Goal: Task Accomplishment & Management: Use online tool/utility

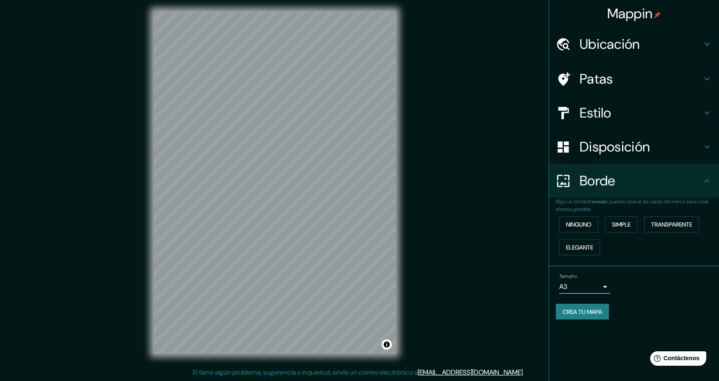
click at [351, 360] on div "© Mapbox © OpenStreetMap Improve this map" at bounding box center [275, 182] width 270 height 370
click at [586, 314] on font "Crea tu mapa" at bounding box center [581, 312] width 39 height 8
click at [587, 310] on font "Crea tu mapa" at bounding box center [581, 312] width 39 height 8
click at [657, 305] on div "Crea tu mapa" at bounding box center [633, 312] width 156 height 16
click at [588, 307] on font "Crea tu mapa" at bounding box center [581, 312] width 39 height 11
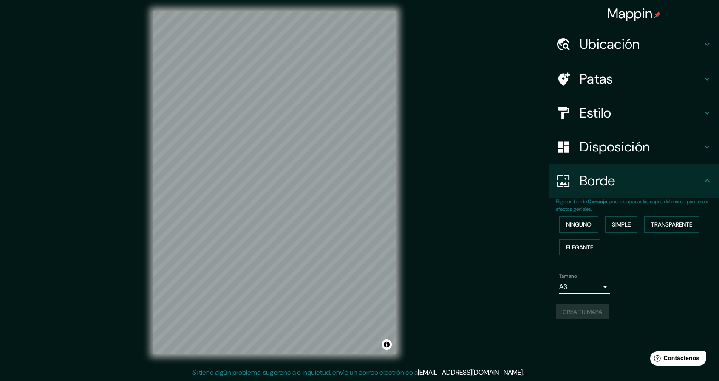
click at [591, 307] on div "Crea tu mapa" at bounding box center [633, 312] width 156 height 16
click at [583, 306] on div "Crea tu mapa" at bounding box center [633, 312] width 156 height 16
click at [602, 313] on font "Crea tu mapa" at bounding box center [581, 312] width 39 height 8
click at [450, 123] on div "Mappin Ubicación Patas Estilo Disposición Borde Elige un borde. Consejo : puede…" at bounding box center [359, 189] width 719 height 384
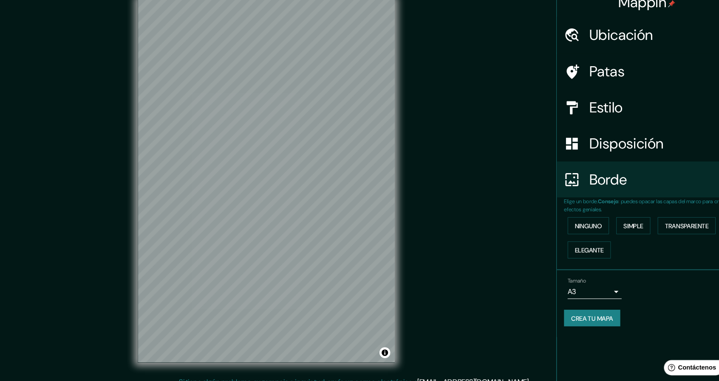
scroll to position [3, 0]
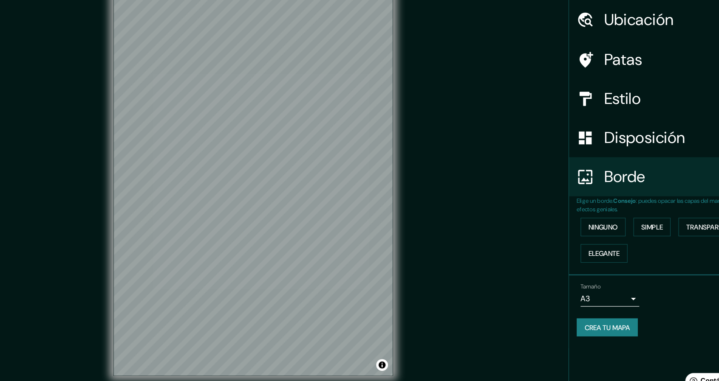
drag, startPoint x: 429, startPoint y: 183, endPoint x: 429, endPoint y: 188, distance: 4.7
click at [429, 188] on div "Mappin Ubicación Patas Estilo Disposición Borde Elige un borde. Consejo : puede…" at bounding box center [359, 189] width 719 height 384
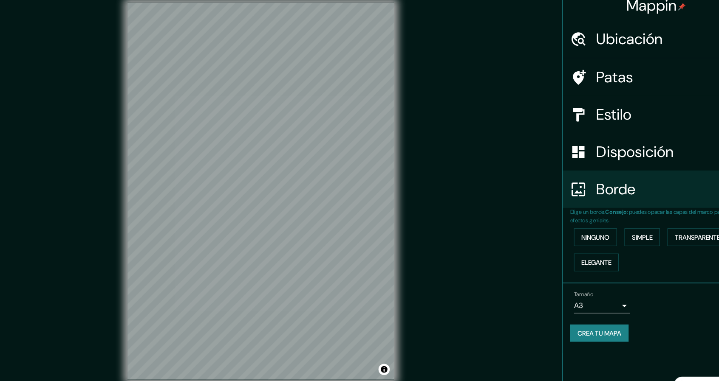
drag, startPoint x: 454, startPoint y: 192, endPoint x: 471, endPoint y: 233, distance: 44.8
click at [471, 233] on div "Mappin Ubicación Patas Estilo Disposición Borde Elige un borde. Consejo : puede…" at bounding box center [359, 189] width 719 height 384
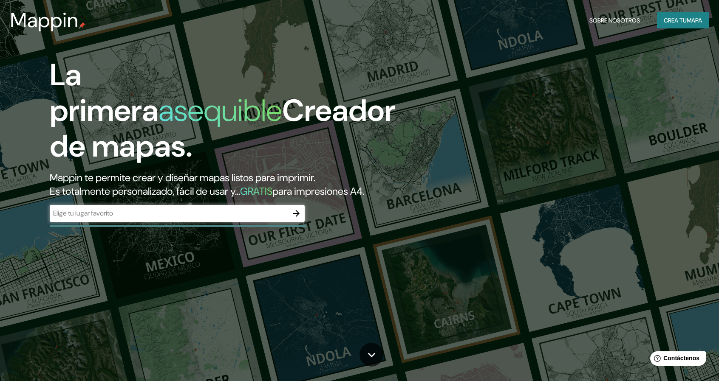
click at [201, 214] on input "text" at bounding box center [169, 214] width 238 height 10
type input "lima"
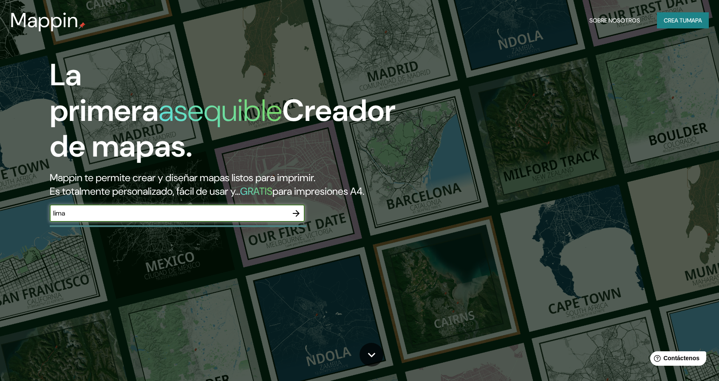
click at [298, 204] on div "La primera asequible Creador de mapas. Mappin te permite crear y diseñar mapas …" at bounding box center [229, 143] width 431 height 173
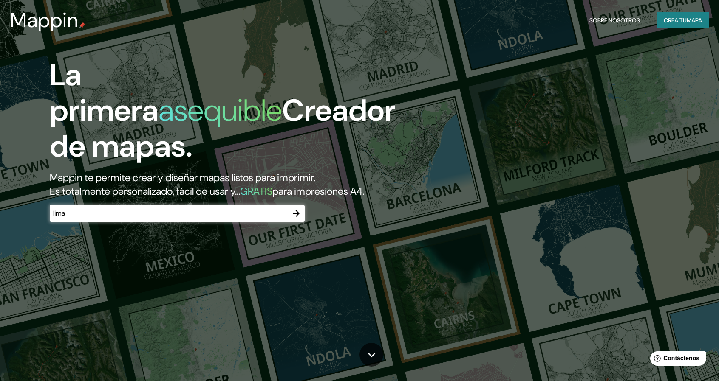
click at [297, 209] on icon "button" at bounding box center [296, 214] width 10 height 10
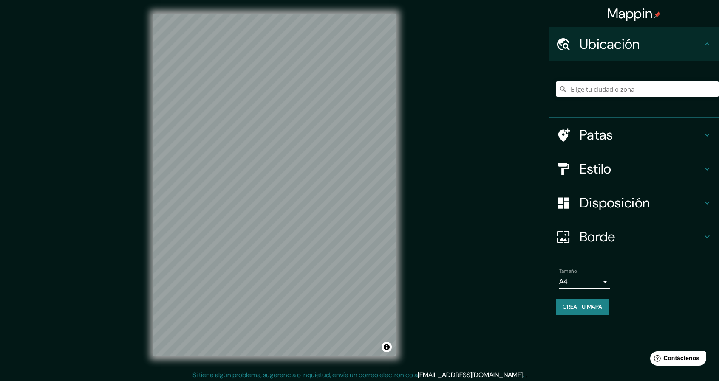
click at [634, 166] on h4 "Estilo" at bounding box center [640, 169] width 122 height 17
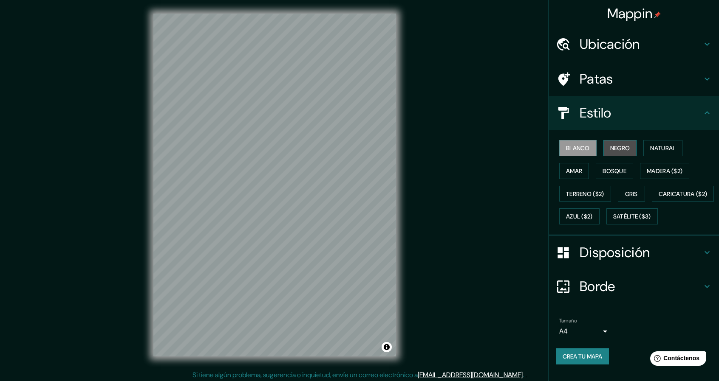
click at [619, 147] on font "Negro" at bounding box center [620, 148] width 20 height 8
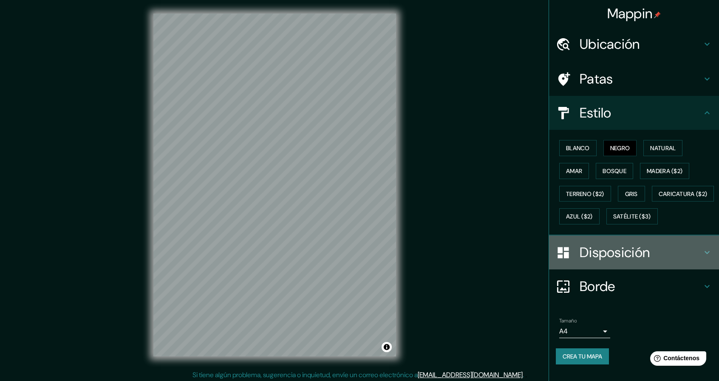
click at [604, 262] on font "Disposición" at bounding box center [614, 253] width 70 height 18
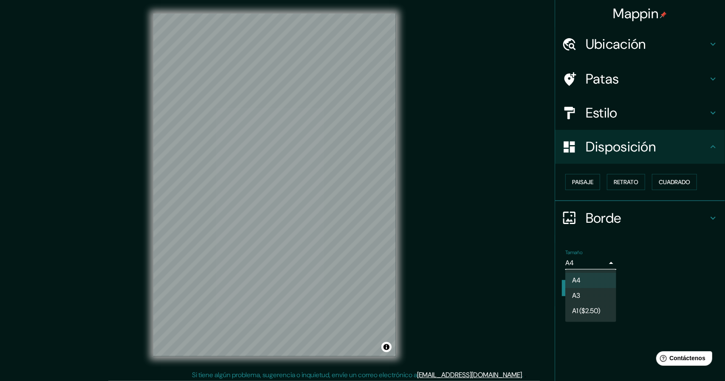
click at [584, 262] on body "Mappin Ubicación Patas Estilo Disposición Paisaje Retrato Cuadrado Borde Elige …" at bounding box center [362, 190] width 725 height 381
click at [583, 292] on li "A3" at bounding box center [590, 297] width 51 height 16
type input "a4"
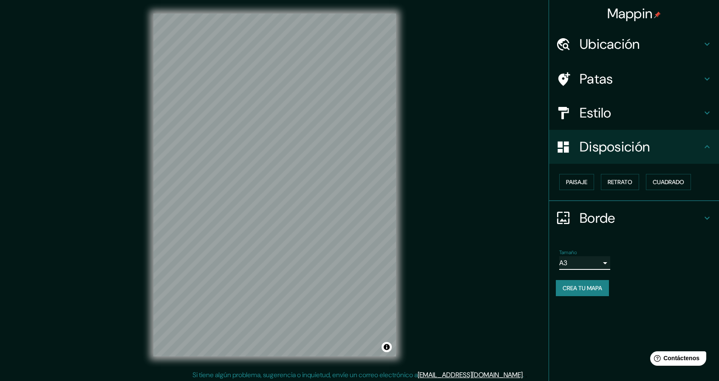
scroll to position [3, 0]
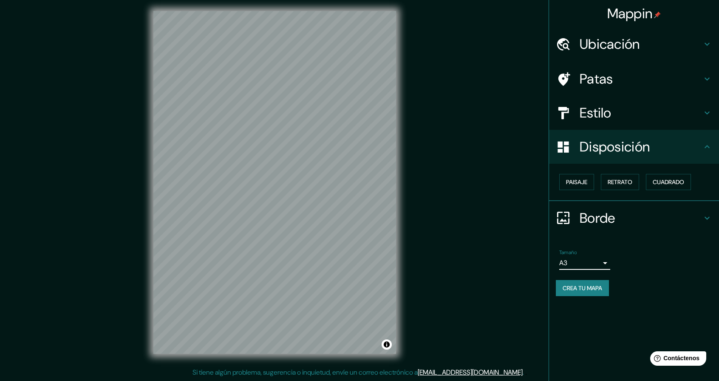
click at [631, 211] on h4 "Borde" at bounding box center [640, 218] width 122 height 17
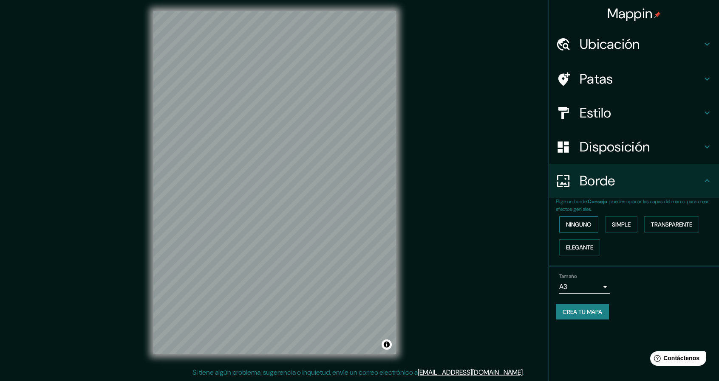
click at [581, 221] on font "Ninguno" at bounding box center [578, 225] width 25 height 8
click at [660, 304] on div "Crea tu mapa" at bounding box center [633, 312] width 156 height 16
click at [326, 357] on div "© Mapbox © OpenStreetMap Improve this map" at bounding box center [275, 182] width 270 height 370
click at [589, 310] on font "Crea tu mapa" at bounding box center [581, 312] width 39 height 8
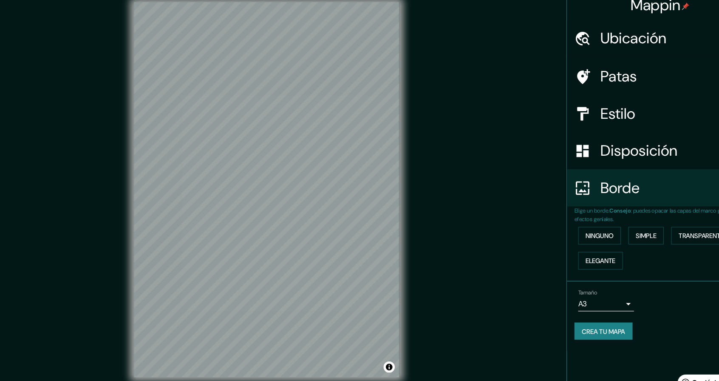
click at [475, 54] on div "Mappin Ubicación Patas Estilo Disposición Borde Elige un borde. Consejo : puede…" at bounding box center [359, 189] width 719 height 384
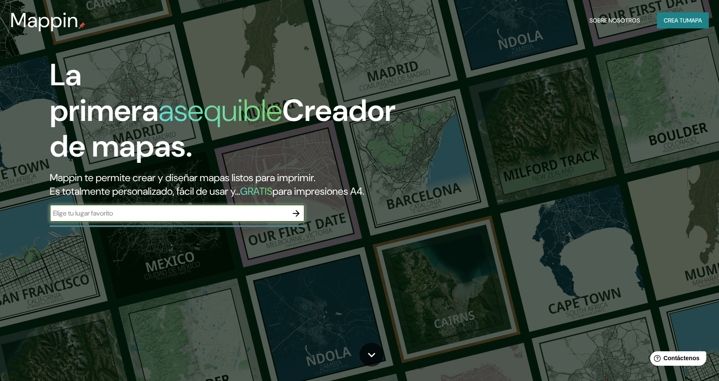
click at [195, 217] on input "text" at bounding box center [169, 214] width 238 height 10
type input "callao"
click at [301, 219] on button "button" at bounding box center [296, 213] width 17 height 17
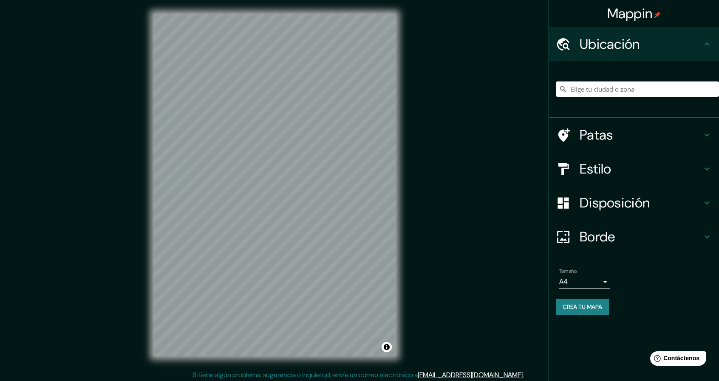
click at [623, 169] on h4 "Estilo" at bounding box center [640, 169] width 122 height 17
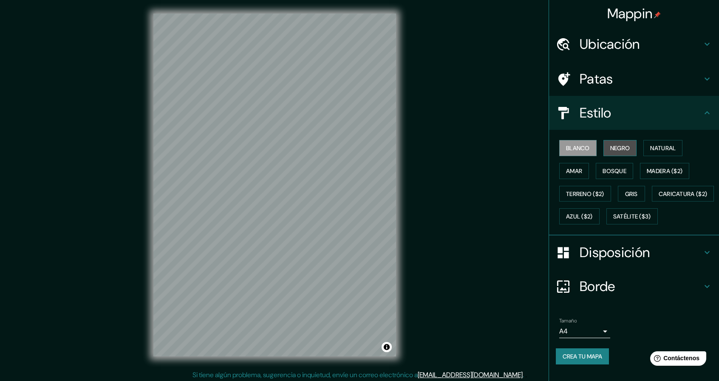
click at [614, 141] on button "Negro" at bounding box center [620, 148] width 34 height 16
click at [597, 262] on font "Disposición" at bounding box center [614, 253] width 70 height 18
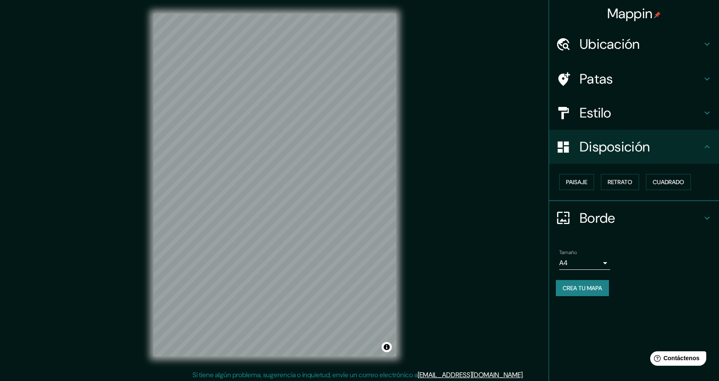
click at [595, 251] on div "Tamaño A4 single" at bounding box center [584, 260] width 51 height 20
click at [589, 258] on body "Mappin Ubicación Patas Estilo Disposición Paisaje Retrato Cuadrado Borde Elige …" at bounding box center [359, 190] width 719 height 381
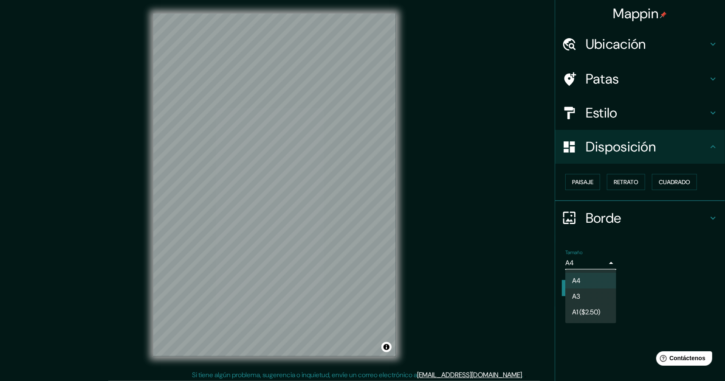
click at [584, 297] on li "A3" at bounding box center [590, 297] width 51 height 16
type input "a4"
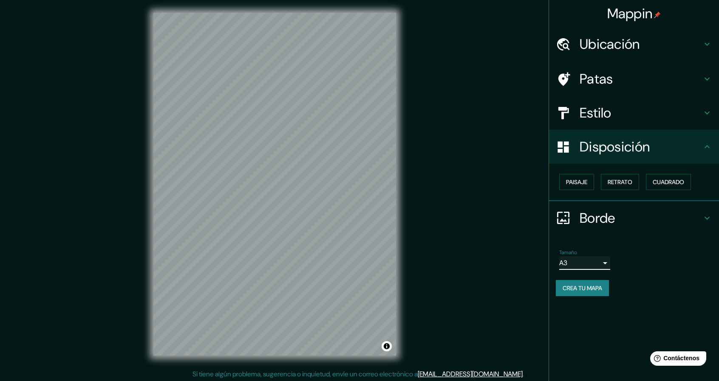
scroll to position [3, 0]
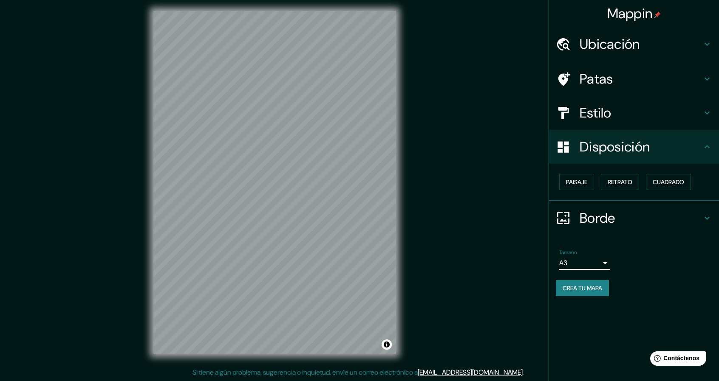
click at [543, 308] on div "Mappin Ubicación Patas Estilo Disposición Paisaje Retrato Cuadrado Borde Elige …" at bounding box center [359, 189] width 719 height 384
click at [620, 219] on h4 "Borde" at bounding box center [640, 218] width 122 height 17
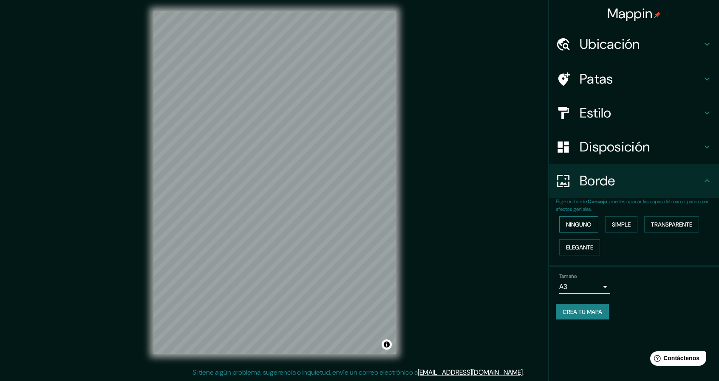
click at [585, 219] on font "Ninguno" at bounding box center [578, 224] width 25 height 11
click at [471, 237] on div "Mappin Ubicación Patas Estilo Disposición Borde Elige un borde. Consejo : puede…" at bounding box center [359, 189] width 719 height 384
click at [584, 307] on font "Crea tu mapa" at bounding box center [581, 312] width 39 height 11
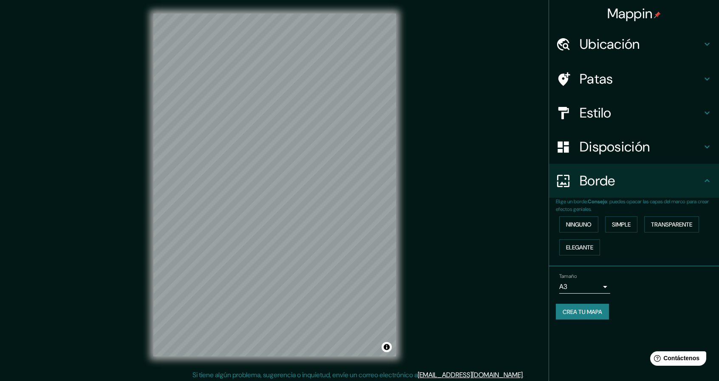
click at [407, 206] on div "© Mapbox © OpenStreetMap Improve this map" at bounding box center [275, 185] width 270 height 370
click at [168, 217] on div at bounding box center [167, 214] width 7 height 7
click at [640, 79] on h4 "Patas" at bounding box center [640, 78] width 122 height 17
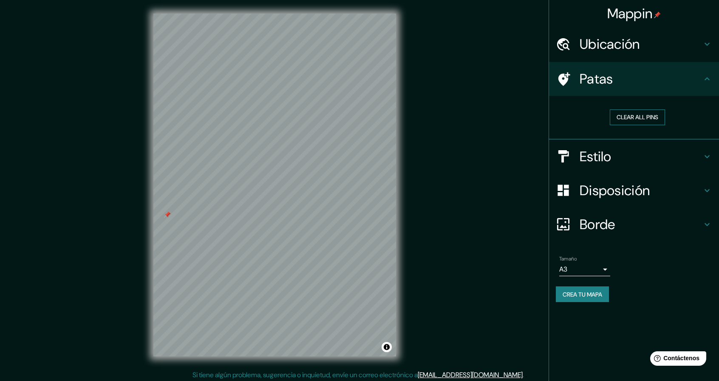
click at [634, 118] on button "Clear all pins" at bounding box center [636, 118] width 55 height 16
click at [398, 217] on div "© Mapbox © OpenStreetMap Improve this map" at bounding box center [275, 185] width 270 height 370
click at [643, 113] on button "Clear all pins" at bounding box center [636, 118] width 55 height 16
click at [647, 121] on button "Clear all pins" at bounding box center [636, 118] width 55 height 16
click at [640, 119] on button "Clear all pins" at bounding box center [636, 118] width 55 height 16
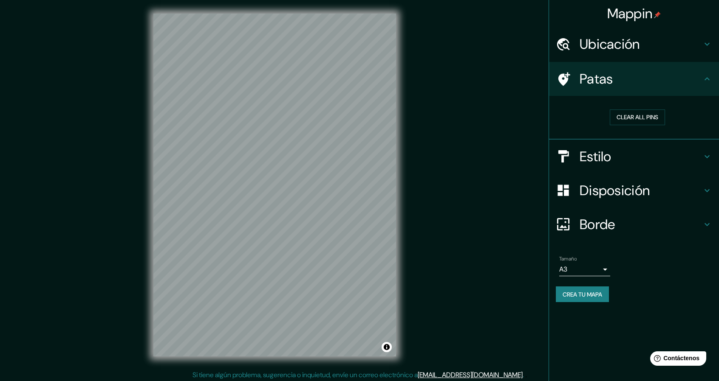
click at [581, 291] on font "Crea tu mapa" at bounding box center [581, 295] width 39 height 8
click at [468, 162] on div "Mappin Ubicación Patas Clear all pins Estilo Disposición Borde Elige un borde. …" at bounding box center [359, 192] width 719 height 384
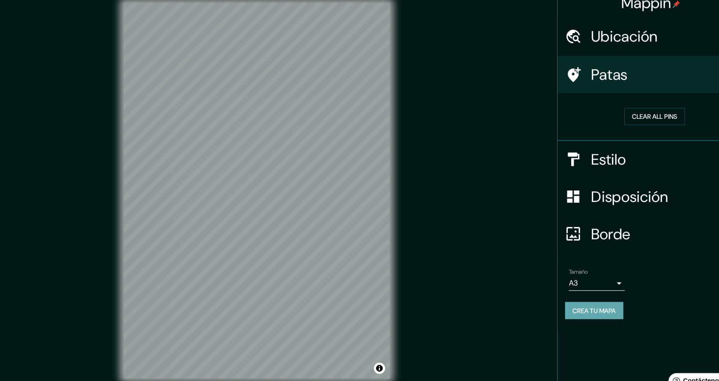
click at [597, 296] on font "Crea tu mapa" at bounding box center [581, 295] width 39 height 8
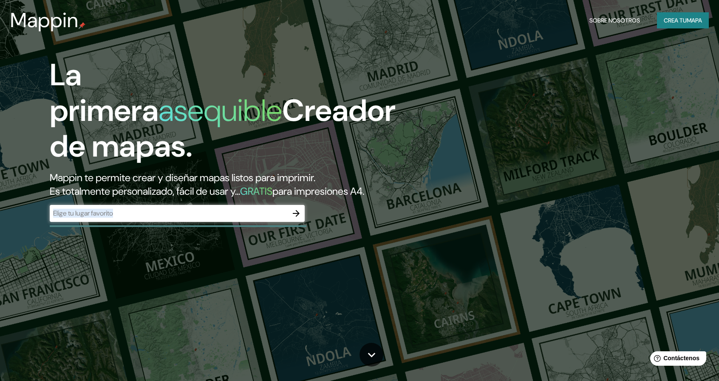
click at [190, 218] on div "​" at bounding box center [177, 213] width 255 height 17
click at [296, 219] on button "button" at bounding box center [296, 213] width 17 height 17
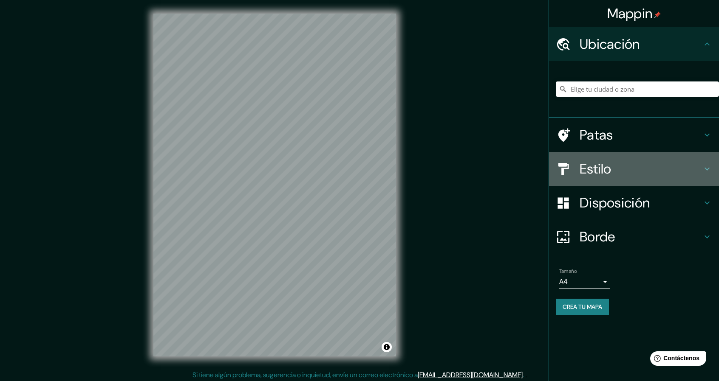
click at [587, 172] on font "Estilo" at bounding box center [595, 169] width 32 height 18
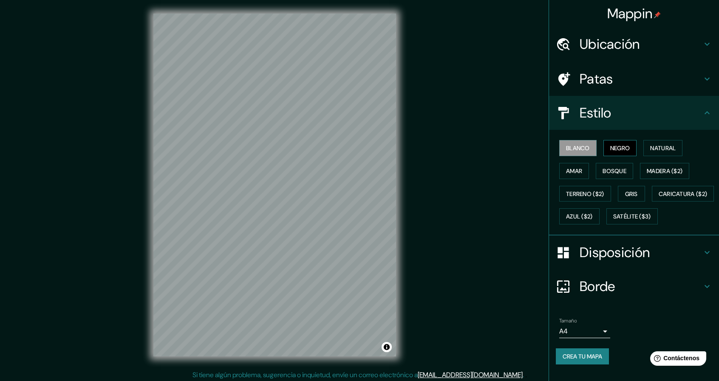
click at [617, 145] on font "Negro" at bounding box center [620, 148] width 20 height 8
click at [599, 262] on font "Disposición" at bounding box center [614, 253] width 70 height 18
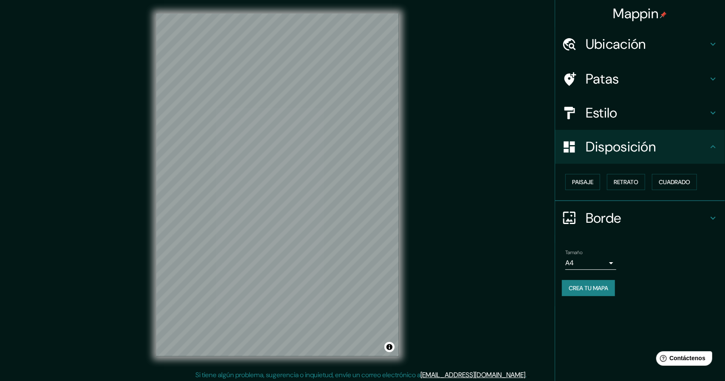
click at [579, 261] on body "Mappin Ubicación Patas Estilo Disposición Paisaje Retrato Cuadrado Borde Elige …" at bounding box center [362, 190] width 725 height 381
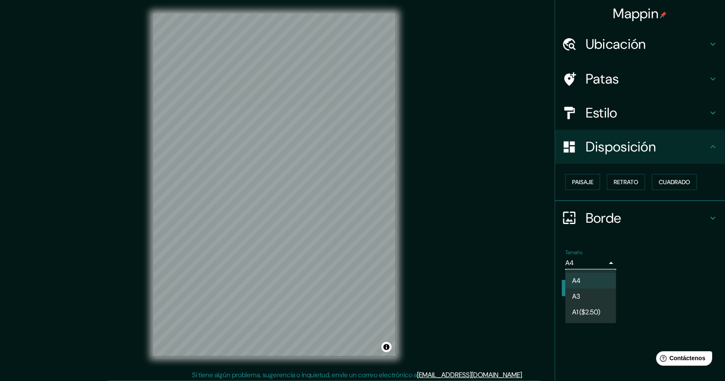
click at [586, 296] on li "A3" at bounding box center [590, 297] width 51 height 16
type input "a4"
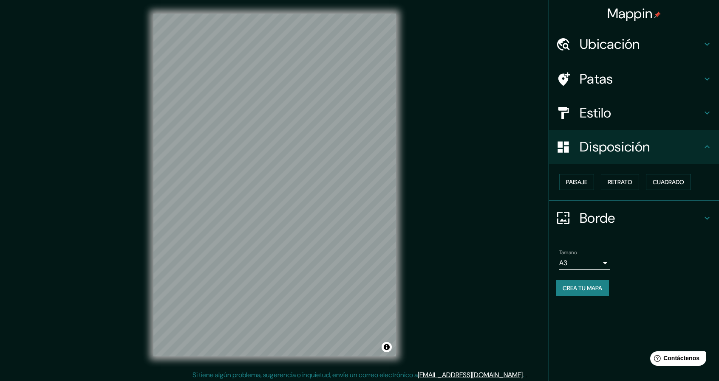
click at [677, 253] on div "Tamaño A3 a4" at bounding box center [633, 259] width 156 height 27
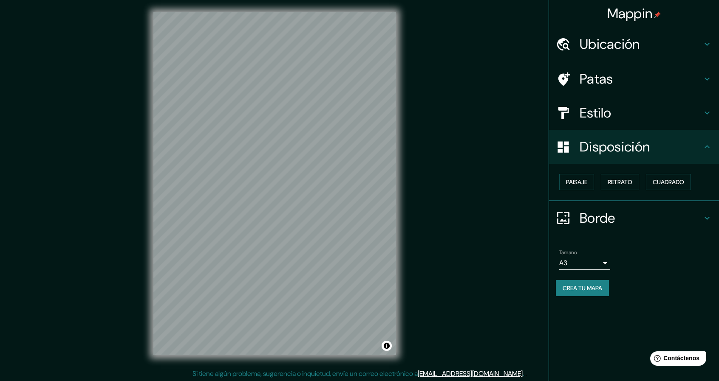
scroll to position [3, 0]
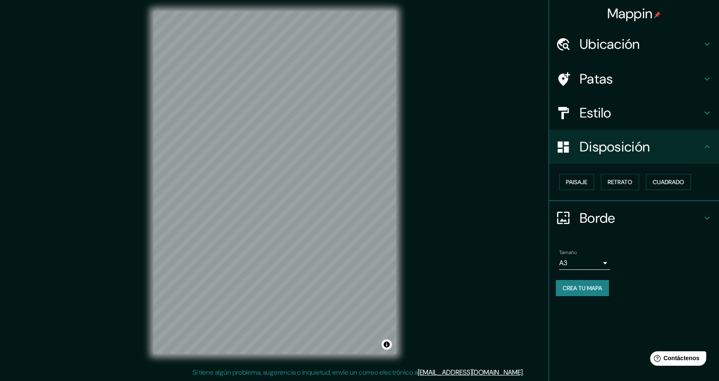
drag, startPoint x: 620, startPoint y: 212, endPoint x: 617, endPoint y: 215, distance: 4.5
click at [619, 212] on h4 "Borde" at bounding box center [640, 218] width 122 height 17
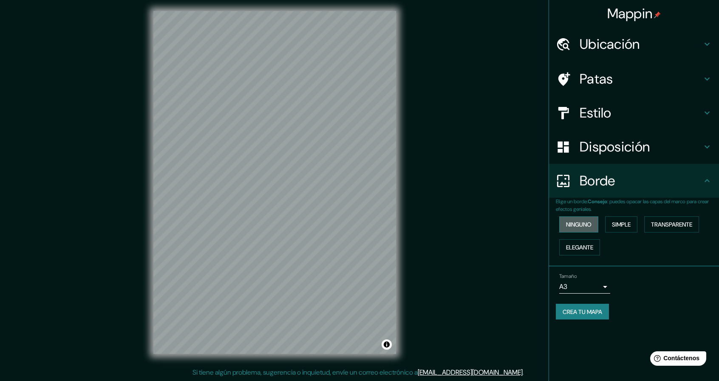
click at [583, 223] on font "Ninguno" at bounding box center [578, 225] width 25 height 8
click at [510, 196] on div "Mappin Ubicación Patas Estilo Disposición Borde Elige un borde. Consejo : puede…" at bounding box center [359, 189] width 719 height 384
click at [407, 160] on div "© Mapbox © OpenStreetMap Improve this map" at bounding box center [275, 182] width 270 height 370
click at [412, 259] on div "Mappin Ubicación Patas Estilo Disposición Borde Elige un borde. Consejo : puede…" at bounding box center [359, 189] width 719 height 384
click at [438, 220] on div "Mappin Ubicación Patas Estilo Disposición Borde Elige un borde. Consejo : puede…" at bounding box center [359, 189] width 719 height 384
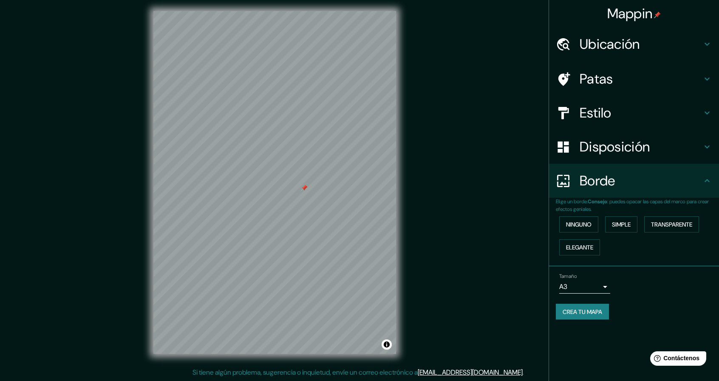
click at [615, 77] on h4 "Patas" at bounding box center [640, 78] width 122 height 17
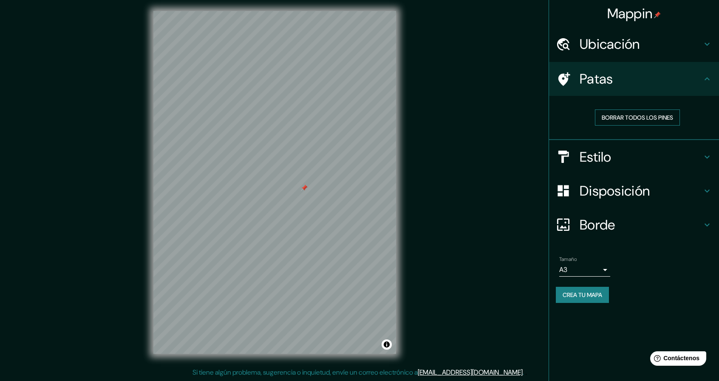
click at [624, 115] on font "Borrar todos los pines" at bounding box center [636, 118] width 71 height 8
click at [632, 120] on font "Borrar todos los pines" at bounding box center [636, 118] width 71 height 8
click at [570, 291] on font "Crea tu mapa" at bounding box center [581, 295] width 39 height 8
click at [578, 291] on div "Crea tu mapa" at bounding box center [633, 295] width 156 height 16
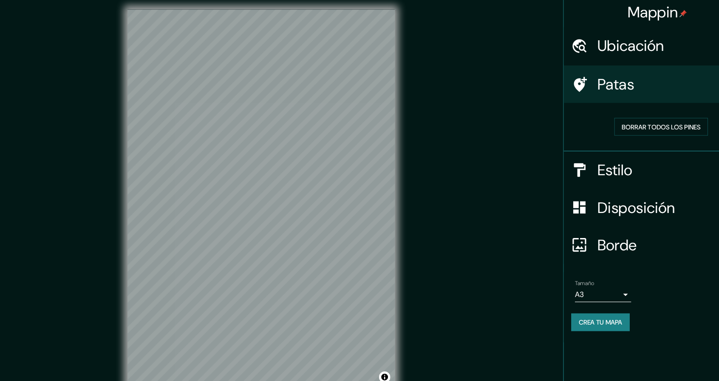
scroll to position [0, 0]
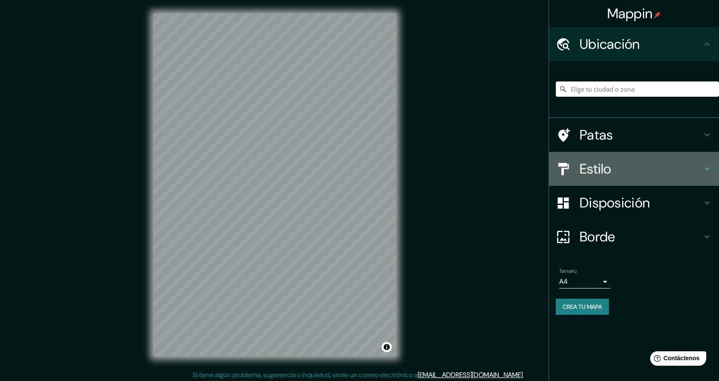
click at [608, 164] on font "Estilo" at bounding box center [595, 169] width 32 height 18
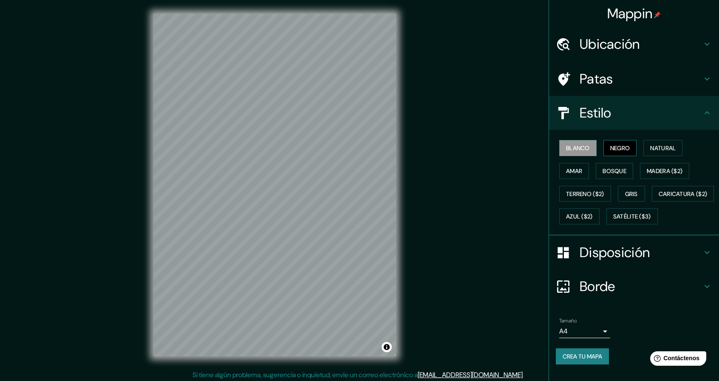
click at [614, 146] on font "Negro" at bounding box center [620, 148] width 20 height 8
click at [596, 262] on font "Disposición" at bounding box center [614, 253] width 70 height 18
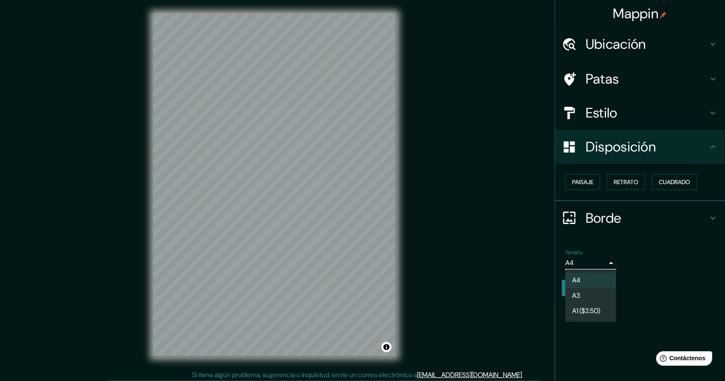
click at [588, 262] on body "Mappin Ubicación Patas Estilo Disposición Paisaje Retrato Cuadrado Borde Elige …" at bounding box center [362, 190] width 725 height 381
click at [583, 298] on li "A3" at bounding box center [590, 297] width 51 height 16
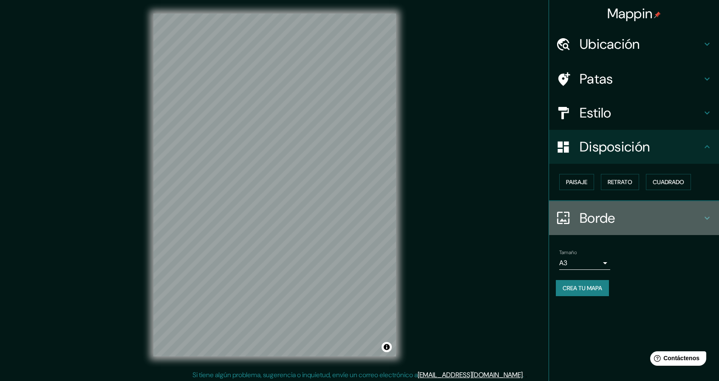
click at [606, 219] on font "Borde" at bounding box center [597, 218] width 36 height 18
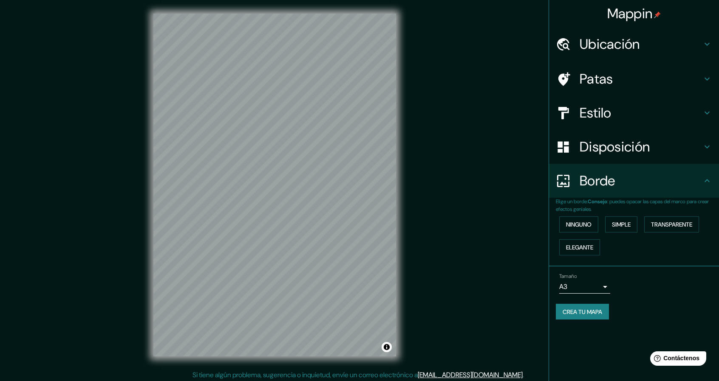
click at [578, 238] on div "Ninguno Simple Transparente Elegante" at bounding box center [636, 236] width 163 height 46
click at [586, 223] on font "Ninguno" at bounding box center [578, 225] width 25 height 8
click at [489, 228] on div "Mappin Ubicación Patas Estilo Disposición Borde Elige un borde. Consejo : puede…" at bounding box center [359, 192] width 719 height 384
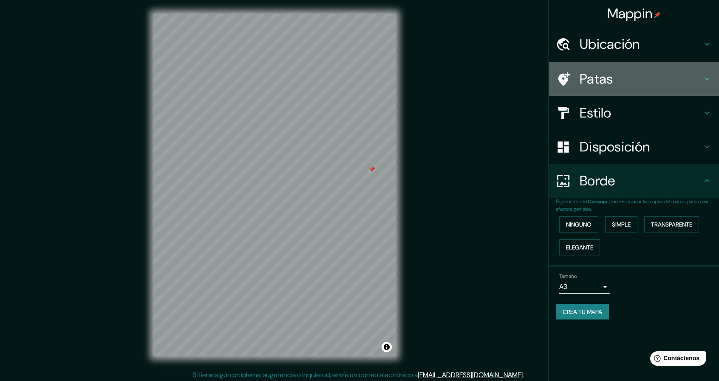
click at [613, 79] on h4 "Patas" at bounding box center [640, 78] width 122 height 17
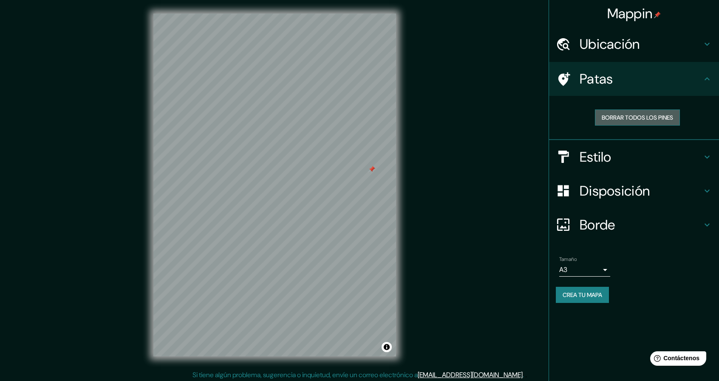
click at [611, 121] on font "Borrar todos los pines" at bounding box center [636, 117] width 71 height 11
click at [637, 118] on font "Borrar todos los pines" at bounding box center [636, 118] width 71 height 8
click at [586, 296] on font "Crea tu mapa" at bounding box center [581, 295] width 39 height 8
click at [593, 288] on button "Crea tu mapa" at bounding box center [581, 295] width 53 height 16
click at [593, 288] on div "Crea tu mapa" at bounding box center [633, 295] width 156 height 16
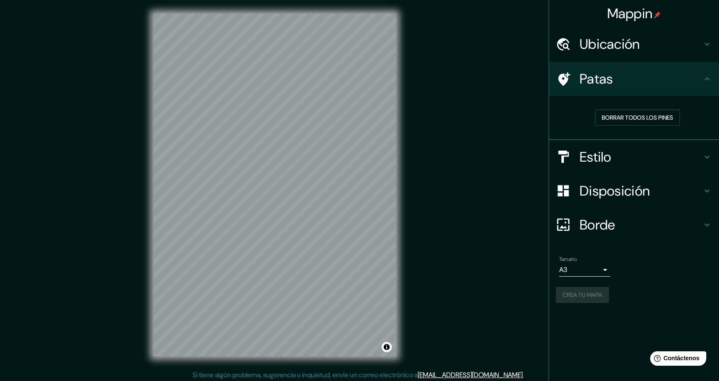
click at [593, 288] on div "Crea tu mapa" at bounding box center [633, 295] width 156 height 16
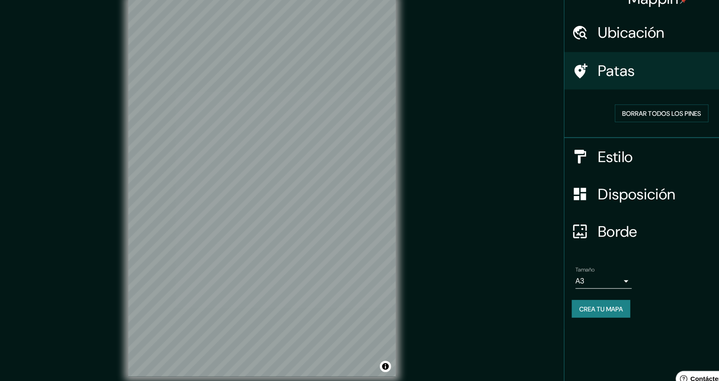
drag, startPoint x: 472, startPoint y: 158, endPoint x: 471, endPoint y: 164, distance: 6.5
click at [471, 164] on div "Mappin Ubicación Patas Borrar todos los pines Estilo Disposición Borde Elige un…" at bounding box center [359, 192] width 719 height 384
drag, startPoint x: 467, startPoint y: 151, endPoint x: 466, endPoint y: 158, distance: 6.8
click at [466, 158] on div "Mappin Ubicación Patas Borrar todos los pines Estilo Disposición Borde Elige un…" at bounding box center [359, 192] width 719 height 384
click at [435, 142] on div "Mappin Ubicación Patas Borrar todos los pines Estilo Disposición Borde Elige un…" at bounding box center [359, 192] width 719 height 384
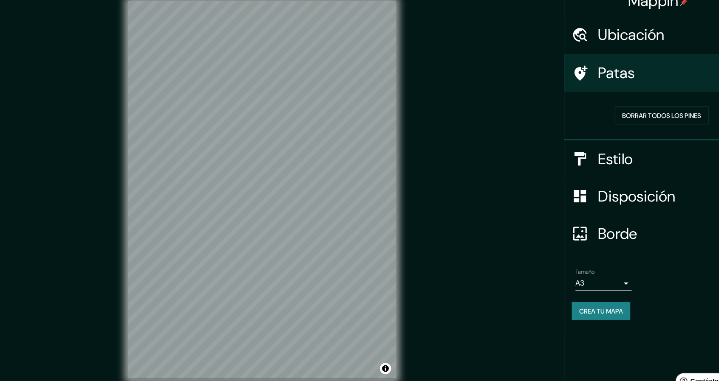
click at [498, 33] on div "Mappin Ubicación Patas Borrar todos los pines Estilo Disposición Borde Elige un…" at bounding box center [359, 192] width 719 height 384
click at [606, 190] on font "Disposición" at bounding box center [614, 191] width 70 height 18
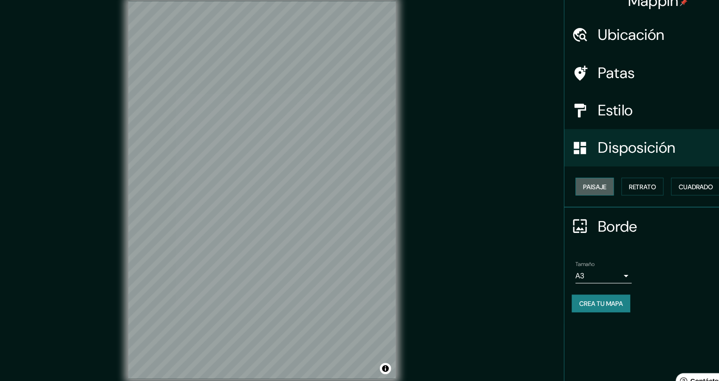
click at [574, 183] on font "Paisaje" at bounding box center [576, 182] width 21 height 8
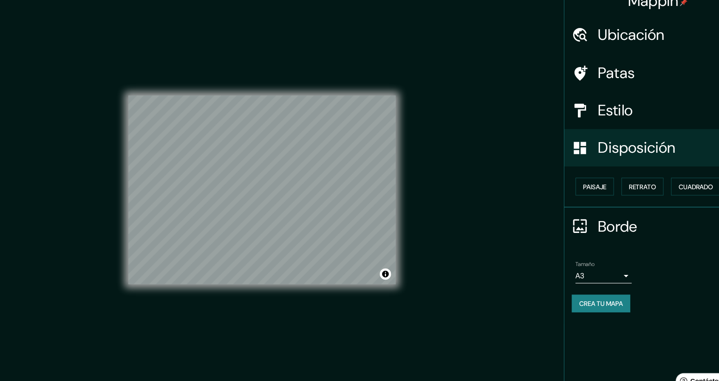
click at [456, 210] on div "Mappin Ubicación Patas Estilo Disposición Paisaje Retrato Cuadrado Borde Elige …" at bounding box center [359, 192] width 719 height 384
click at [465, 193] on div "Mappin Ubicación Patas Estilo Disposición Paisaje Retrato Cuadrado Borde Elige …" at bounding box center [359, 192] width 719 height 384
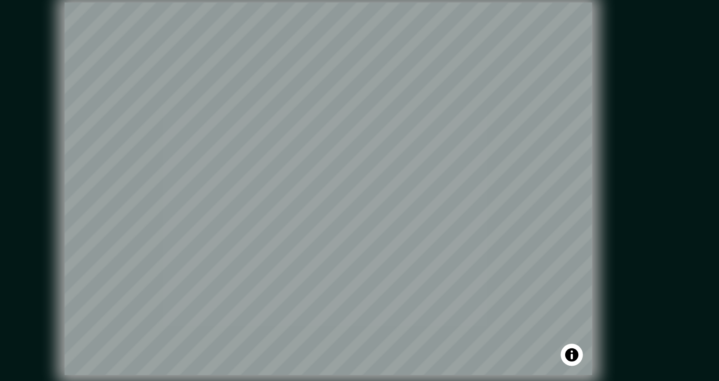
click at [421, 154] on div "Mappin Ubicación Patas Estilo Disposición Paisaje Retrato Cuadrado Borde Elige …" at bounding box center [359, 192] width 719 height 384
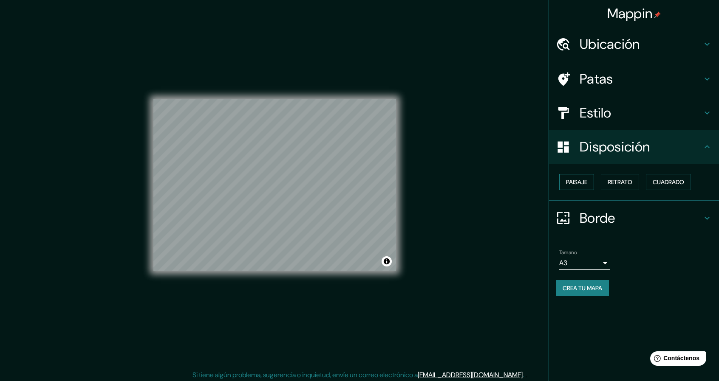
click at [584, 181] on font "Paisaje" at bounding box center [576, 182] width 21 height 8
click at [581, 181] on font "Paisaje" at bounding box center [576, 182] width 21 height 8
click at [623, 183] on font "Retrato" at bounding box center [619, 182] width 25 height 8
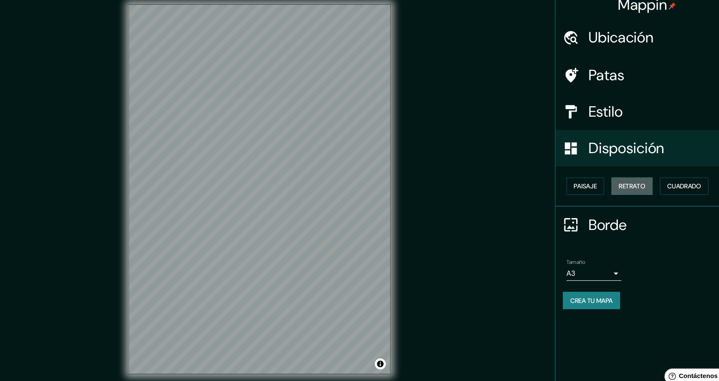
click at [622, 178] on font "Retrato" at bounding box center [619, 182] width 25 height 8
click at [582, 180] on font "Paisaje" at bounding box center [576, 182] width 21 height 8
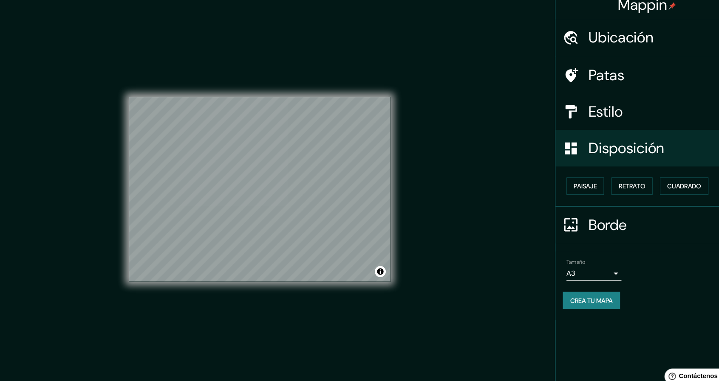
click at [339, 310] on div "© Mapbox © OpenStreetMap Improve this map" at bounding box center [274, 185] width 242 height 343
click at [307, 49] on div "© Mapbox © OpenStreetMap Improve this map" at bounding box center [274, 185] width 242 height 343
click at [338, 284] on div "© Mapbox © OpenStreetMap Improve this map" at bounding box center [274, 185] width 242 height 343
click at [445, 286] on div "Mappin Ubicación Patas Estilo Disposición Paisaje Retrato Cuadrado Borde Elige …" at bounding box center [359, 192] width 719 height 384
click at [479, 202] on div "Mappin Ubicación Patas Estilo Disposición Paisaje Retrato Cuadrado Borde Elige …" at bounding box center [359, 192] width 719 height 384
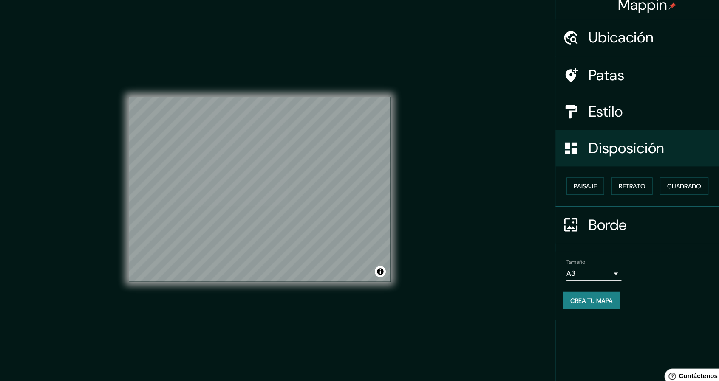
click at [491, 217] on div "Mappin Ubicación Patas Estilo Disposición Paisaje Retrato Cuadrado Borde Elige …" at bounding box center [359, 192] width 719 height 384
click at [510, 245] on div "Mappin Ubicación Patas Estilo Disposición Paisaje Retrato Cuadrado Borde Elige …" at bounding box center [359, 192] width 719 height 384
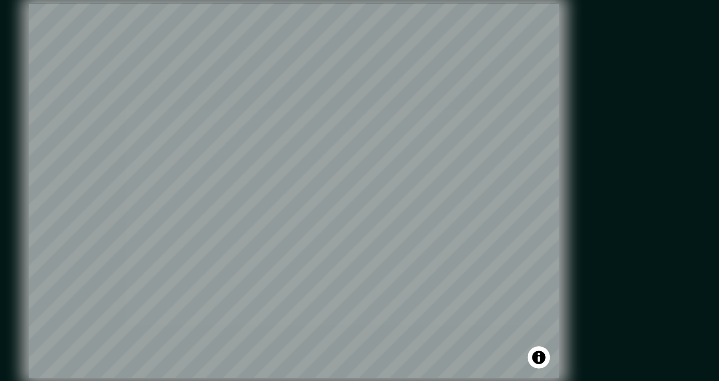
click at [424, 181] on div "Mappin Ubicación Patas Estilo Disposición Paisaje Retrato Cuadrado Borde Elige …" at bounding box center [359, 192] width 719 height 384
click at [398, 173] on div "© Mapbox © OpenStreetMap Improve this map" at bounding box center [275, 185] width 270 height 370
click at [448, 228] on div "Mappin Ubicación Patas Estilo Disposición Paisaje Retrato Cuadrado Borde Elige …" at bounding box center [359, 192] width 719 height 384
click at [418, 179] on div "Mappin Ubicación Patas Estilo Disposición Paisaje Retrato Cuadrado Borde Elige …" at bounding box center [359, 192] width 719 height 384
click at [140, 232] on div "© Mapbox © OpenStreetMap Improve this map" at bounding box center [275, 185] width 270 height 370
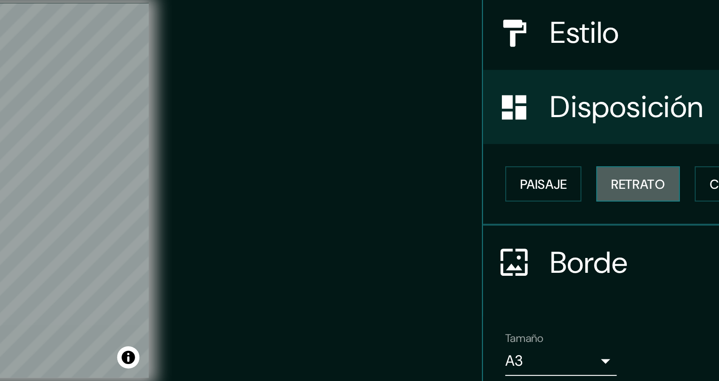
click at [620, 183] on font "Retrato" at bounding box center [619, 182] width 25 height 8
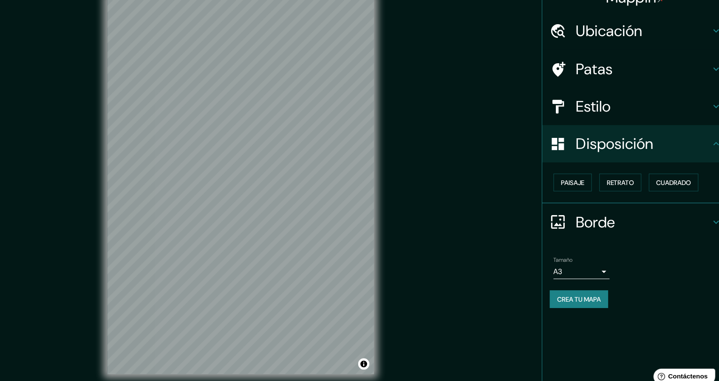
click at [421, 180] on div "Mappin Ubicación Patas Estilo Disposición Paisaje Retrato Cuadrado Borde Elige …" at bounding box center [359, 192] width 719 height 384
click at [470, 256] on div "Mappin Ubicación Patas Estilo Disposición Paisaje Retrato Cuadrado Borde Elige …" at bounding box center [359, 192] width 719 height 384
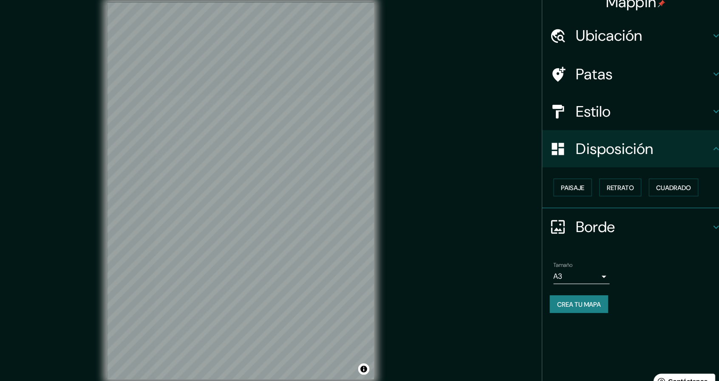
click at [493, 207] on div "Mappin Ubicación Patas Estilo Disposición Paisaje Retrato Cuadrado Borde Elige …" at bounding box center [359, 192] width 719 height 384
click at [627, 181] on font "Retrato" at bounding box center [619, 182] width 25 height 8
click at [582, 180] on font "Paisaje" at bounding box center [576, 182] width 21 height 8
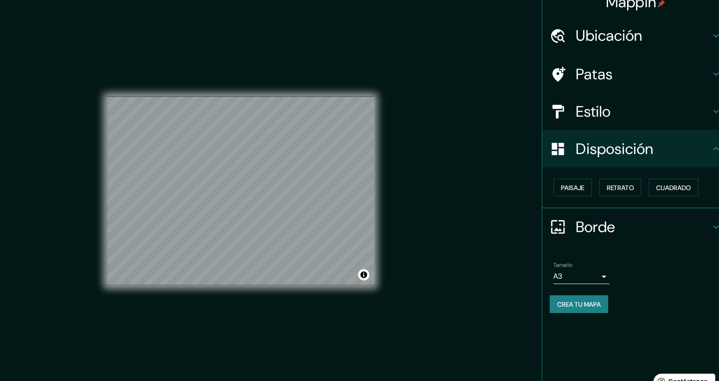
click at [465, 200] on div "Mappin Ubicación Patas Estilo Disposición Paisaje Retrato Cuadrado Borde Elige …" at bounding box center [359, 192] width 719 height 384
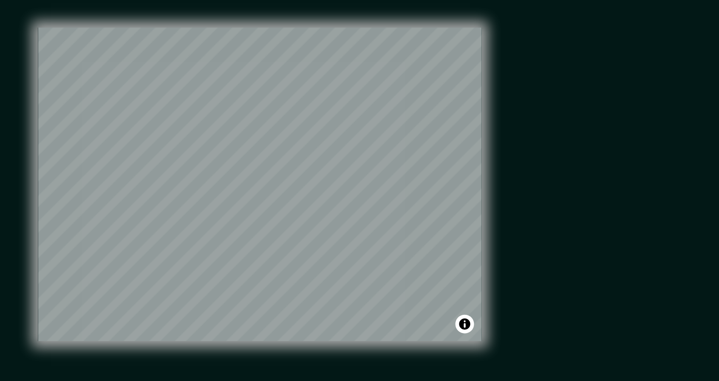
click at [443, 217] on div "Mappin Ubicación Patas Estilo Disposición Paisaje Retrato Cuadrado Borde Elige …" at bounding box center [359, 192] width 719 height 384
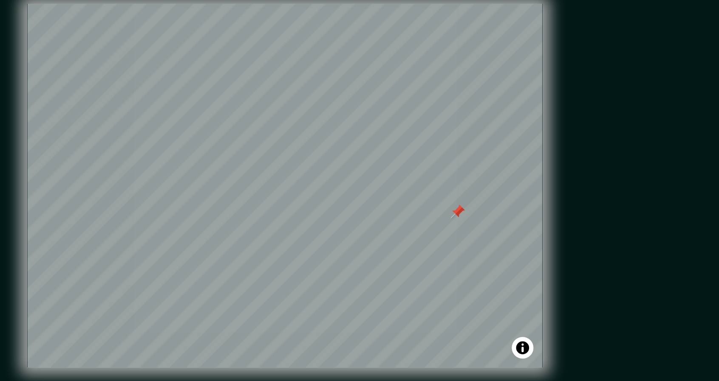
click at [356, 197] on div at bounding box center [355, 197] width 7 height 7
click at [449, 196] on div "Mappin Ubicación Patas Estilo Disposición Paisaje Retrato Cuadrado Borde Elige …" at bounding box center [359, 192] width 719 height 384
click at [364, 262] on div "© Mapbox © OpenStreetMap Improve this map" at bounding box center [274, 185] width 242 height 172
click at [420, 183] on div "Mappin Ubicación Patas Estilo Disposición Paisaje Retrato Cuadrado Borde Elige …" at bounding box center [359, 192] width 719 height 384
click at [202, 243] on div at bounding box center [201, 244] width 7 height 7
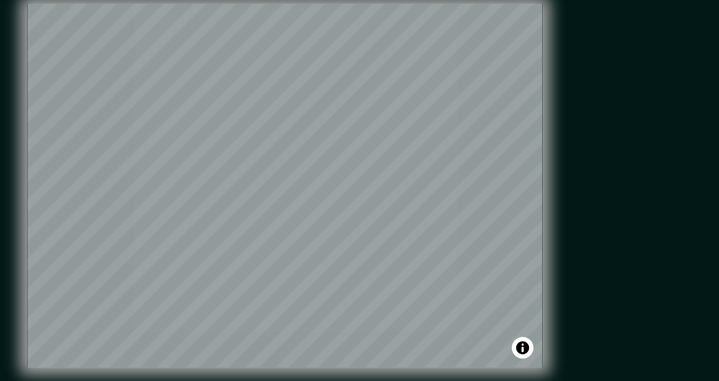
click at [409, 195] on div "Mappin Ubicación Patas Estilo Disposición Paisaje Retrato Cuadrado Borde Elige …" at bounding box center [359, 192] width 719 height 384
click at [426, 196] on div "Mappin Ubicación Patas Estilo Disposición Paisaje Retrato Cuadrado Borde Elige …" at bounding box center [359, 192] width 719 height 384
click at [304, 283] on div "© Mapbox © OpenStreetMap Improve this map" at bounding box center [274, 185] width 242 height 343
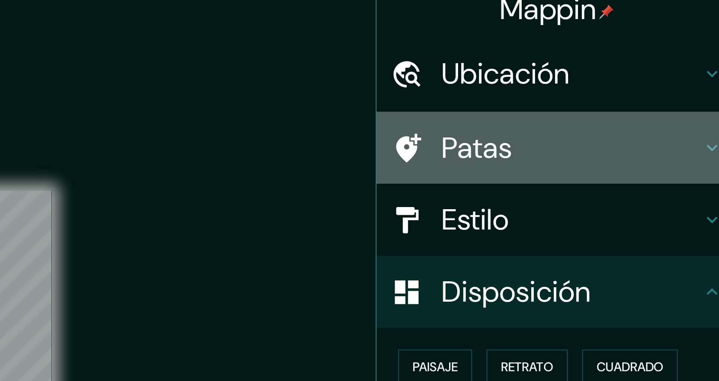
click at [705, 78] on icon at bounding box center [706, 79] width 5 height 3
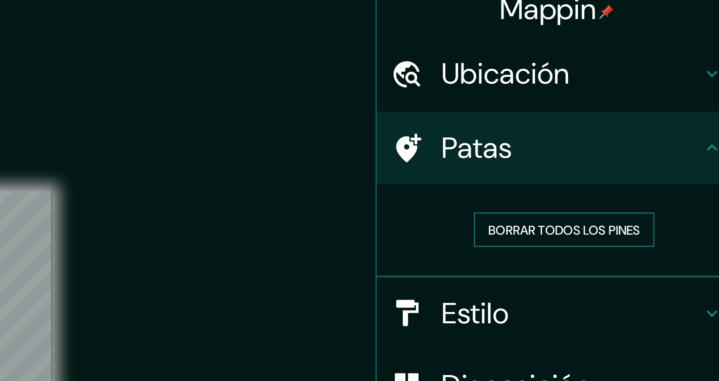
click at [639, 115] on font "Borrar todos los pines" at bounding box center [636, 118] width 71 height 8
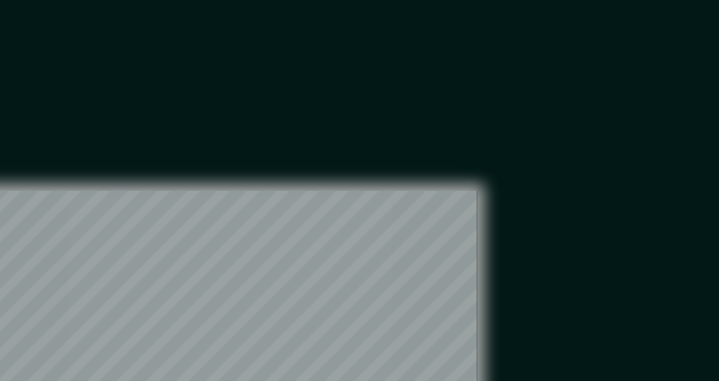
click at [341, 60] on div "© Mapbox © OpenStreetMap Improve this map" at bounding box center [274, 185] width 242 height 343
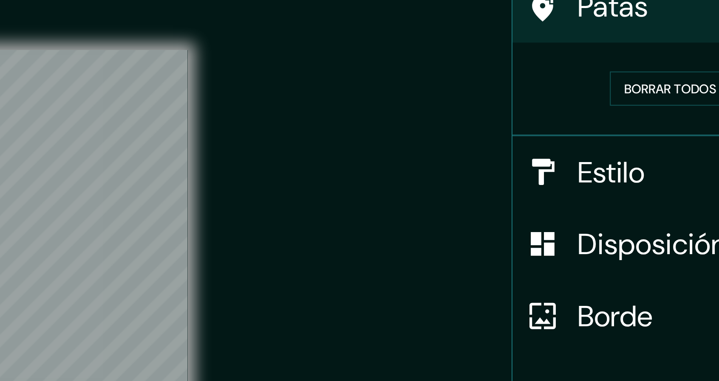
click at [595, 188] on font "Disposición" at bounding box center [614, 191] width 70 height 18
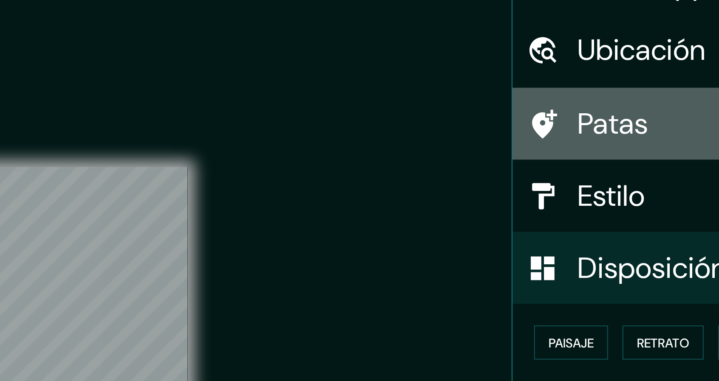
click at [583, 82] on font "Patas" at bounding box center [596, 79] width 34 height 18
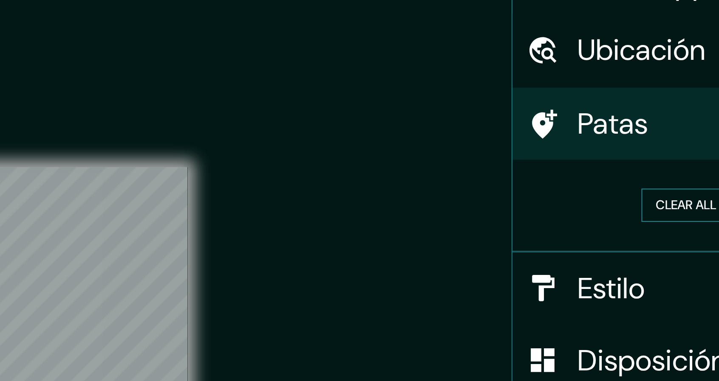
click at [621, 115] on button "Clear all pins" at bounding box center [636, 118] width 55 height 16
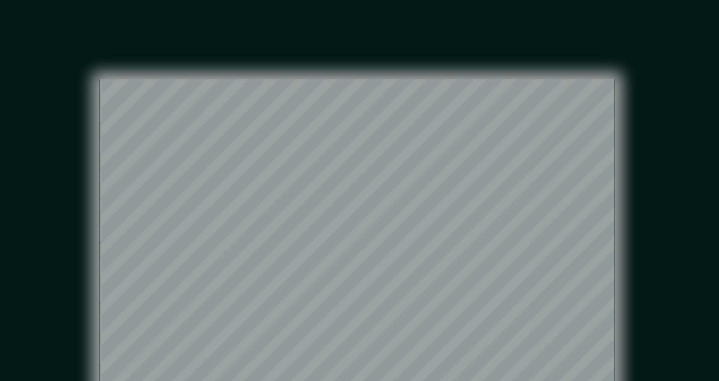
click at [426, 180] on div "Mappin Ubicación Patas Clear all pins Estilo Disposición Borde Elige un borde. …" at bounding box center [359, 192] width 719 height 384
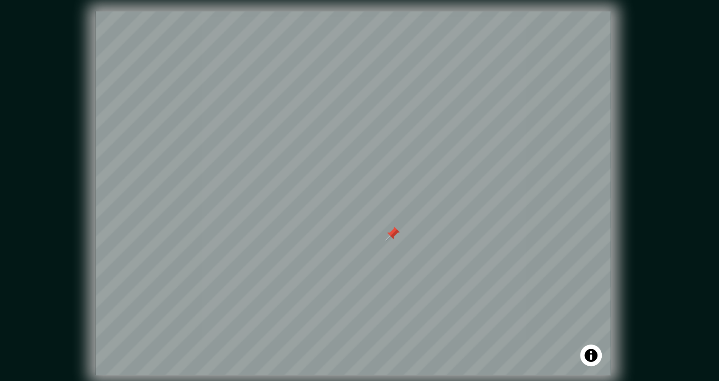
click at [420, 207] on div "Mappin Ubicación Patas Clear all pins Estilo Disposición Borde Elige un borde. …" at bounding box center [359, 192] width 719 height 384
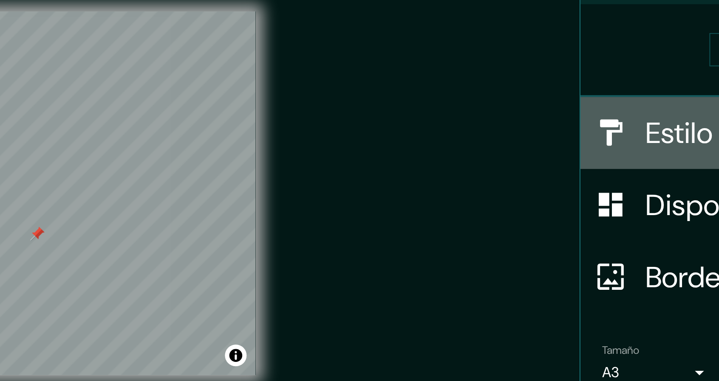
click at [595, 158] on font "Estilo" at bounding box center [595, 157] width 32 height 18
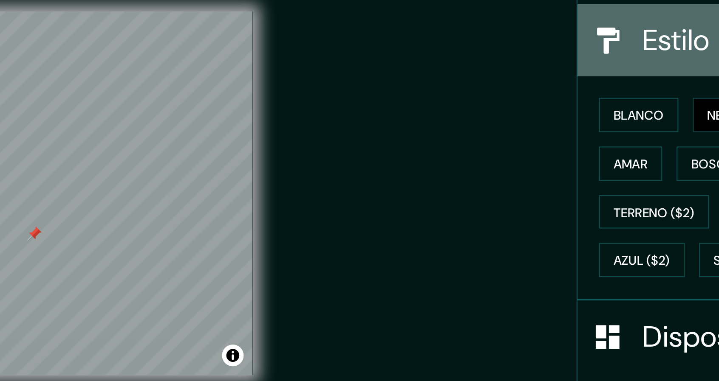
click at [579, 114] on font "Estilo" at bounding box center [595, 113] width 32 height 18
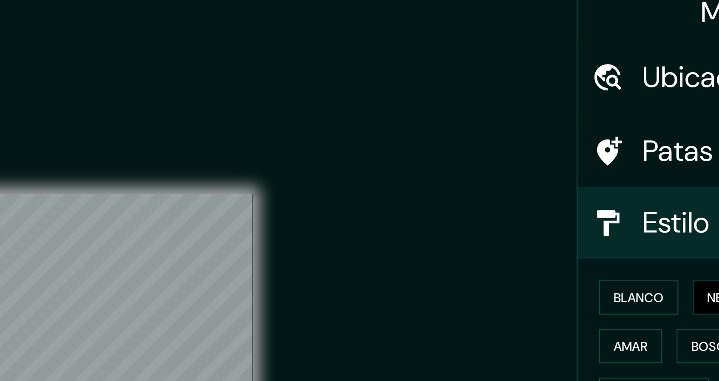
click at [579, 75] on font "Patas" at bounding box center [596, 79] width 34 height 18
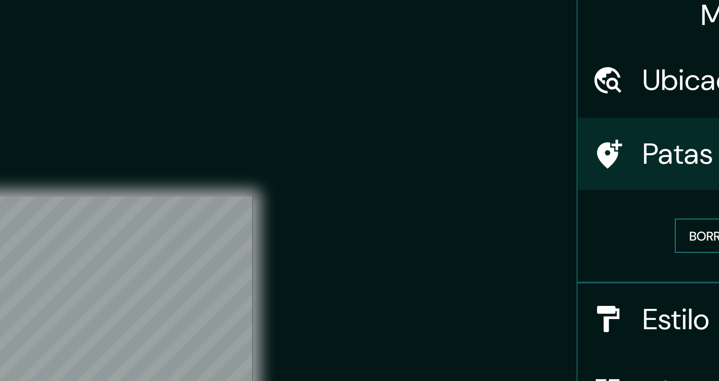
click at [595, 115] on button "Borrar todos los pines" at bounding box center [637, 118] width 85 height 16
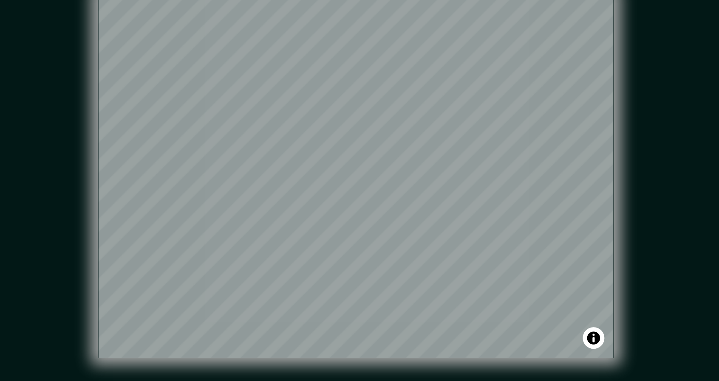
click at [414, 204] on div "Mappin Ubicación Patas Borrar todos los pines Estilo Disposición Borde Elige un…" at bounding box center [359, 192] width 719 height 384
click at [426, 202] on div "Mappin Ubicación Patas Borrar todos los pines Estilo Disposición Borde Elige un…" at bounding box center [359, 192] width 719 height 384
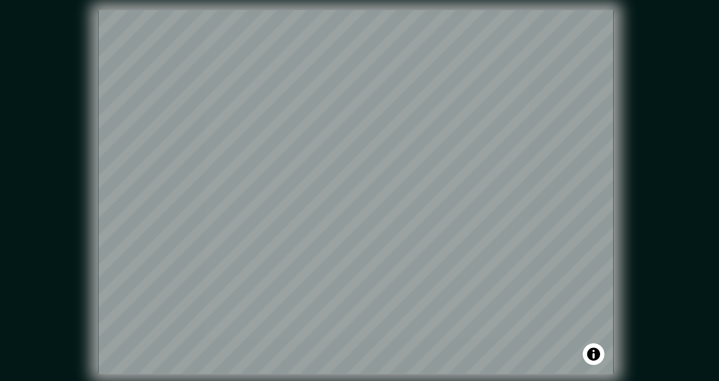
click at [416, 171] on div "Mappin Ubicación Patas Borrar todos los pines Estilo Disposición Borde Elige un…" at bounding box center [359, 192] width 719 height 384
click at [425, 208] on div "Mappin Ubicación Patas Borrar todos los pines Estilo Disposición Borde Elige un…" at bounding box center [359, 192] width 719 height 384
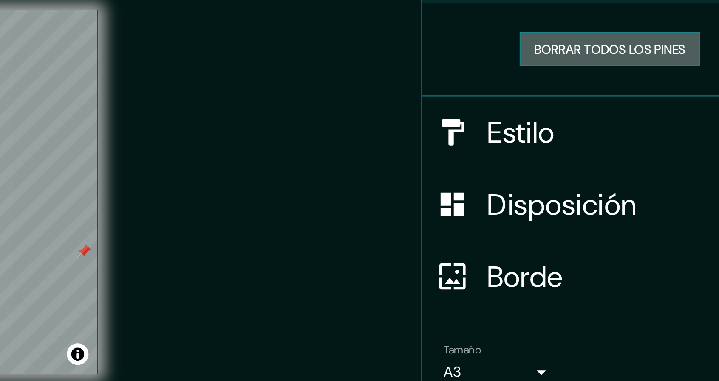
click at [626, 122] on font "Borrar todos los pines" at bounding box center [636, 117] width 71 height 11
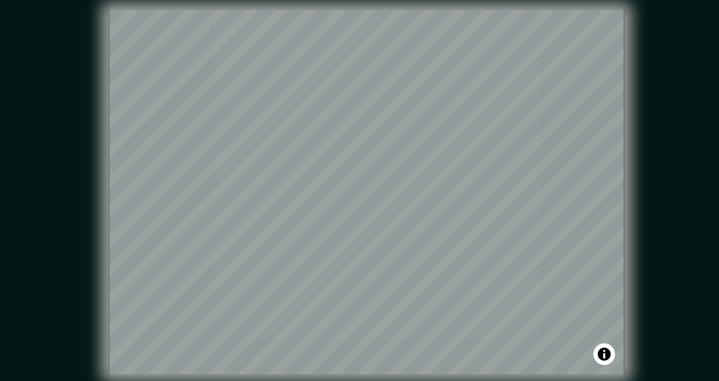
click at [425, 181] on div "Mappin Ubicación Patas Borrar todos los pines Estilo Disposición Borde Elige un…" at bounding box center [359, 192] width 719 height 384
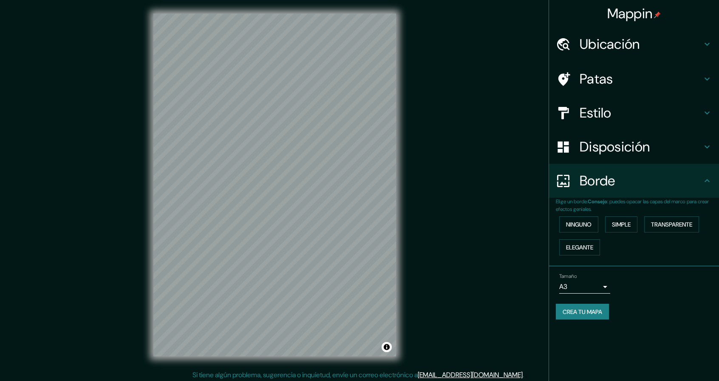
scroll to position [3, 0]
